Goal: Communication & Community: Ask a question

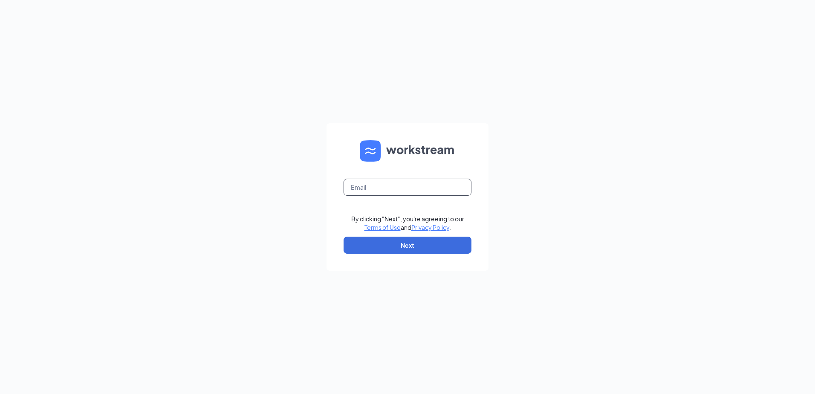
click at [372, 188] on input "text" at bounding box center [407, 187] width 128 height 17
type input "[EMAIL_ADDRESS][DOMAIN_NAME]"
click at [371, 240] on button "Next" at bounding box center [407, 244] width 128 height 17
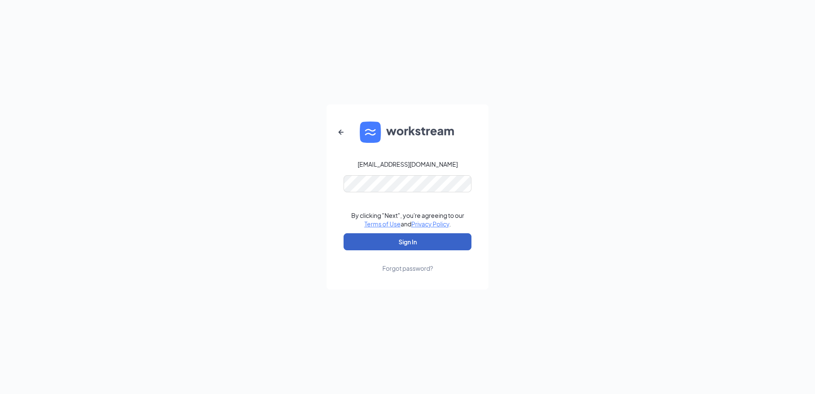
click at [377, 242] on button "Sign In" at bounding box center [407, 241] width 128 height 17
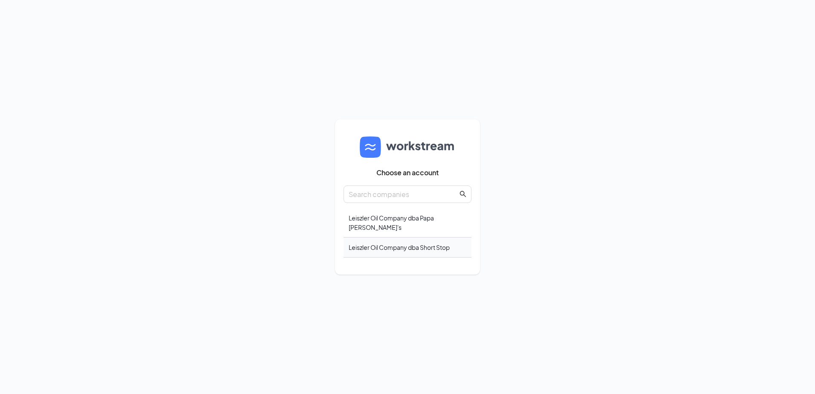
click at [383, 242] on div "Leiszler Oil Company dba Short Stop" at bounding box center [407, 247] width 128 height 20
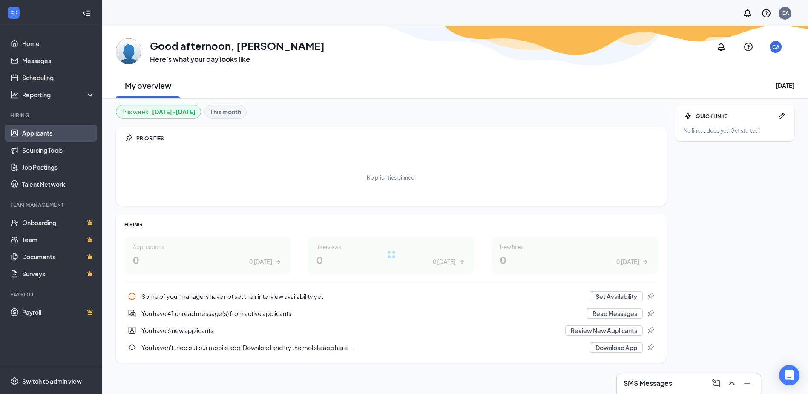
click at [39, 133] on link "Applicants" at bounding box center [58, 132] width 73 height 17
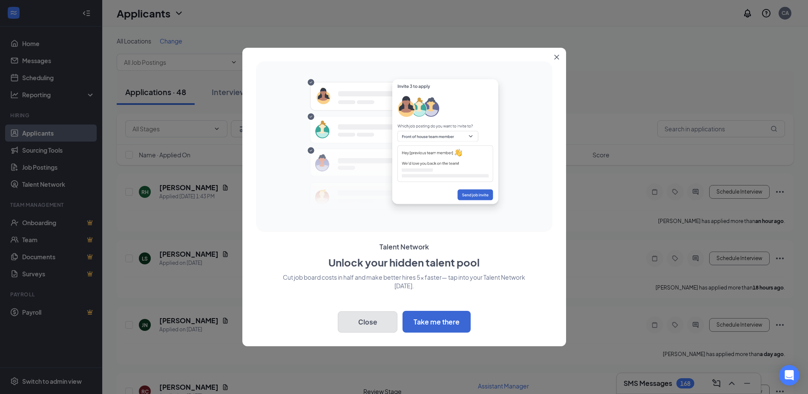
click at [384, 311] on button "Close" at bounding box center [368, 321] width 60 height 21
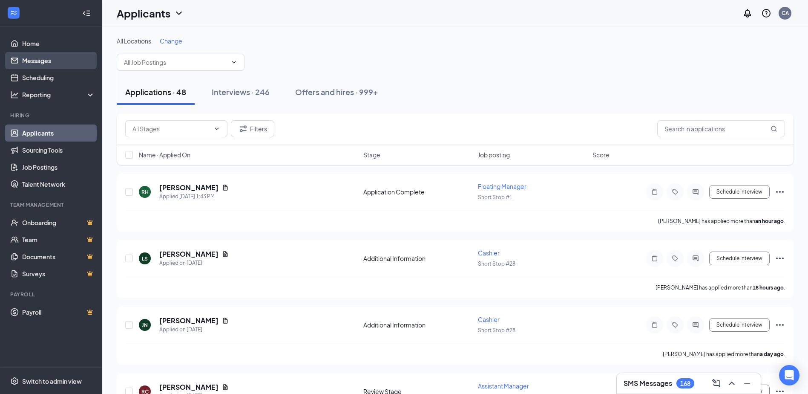
click at [52, 55] on link "Messages" at bounding box center [58, 60] width 73 height 17
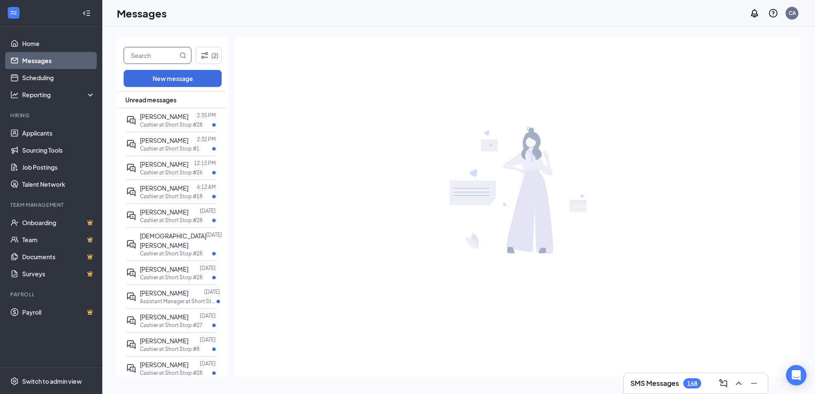
click at [152, 55] on input "text" at bounding box center [151, 55] width 54 height 16
type input "[PERSON_NAME]"
